Goal: Check status: Check status

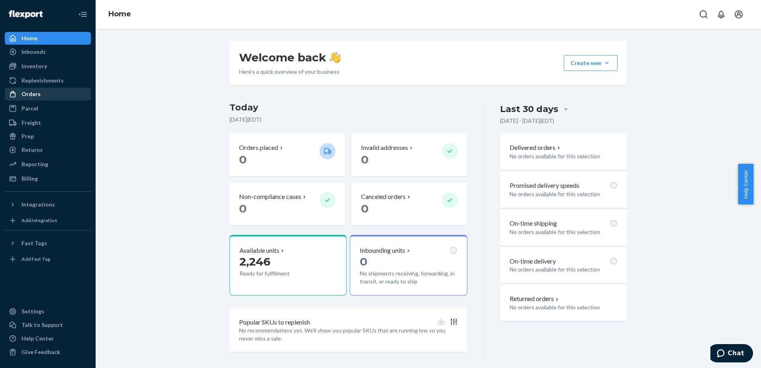
click at [55, 95] on div "Orders" at bounding box center [48, 93] width 84 height 11
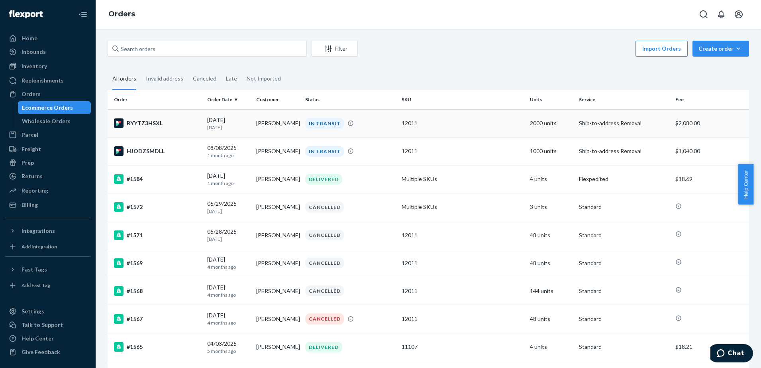
click at [197, 122] on div "BYYTZ3HSXL" at bounding box center [157, 123] width 87 height 10
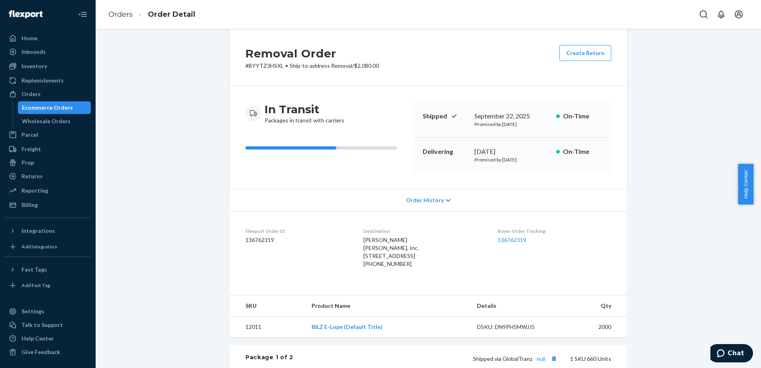
scroll to position [10, 0]
